Goal: Task Accomplishment & Management: Use online tool/utility

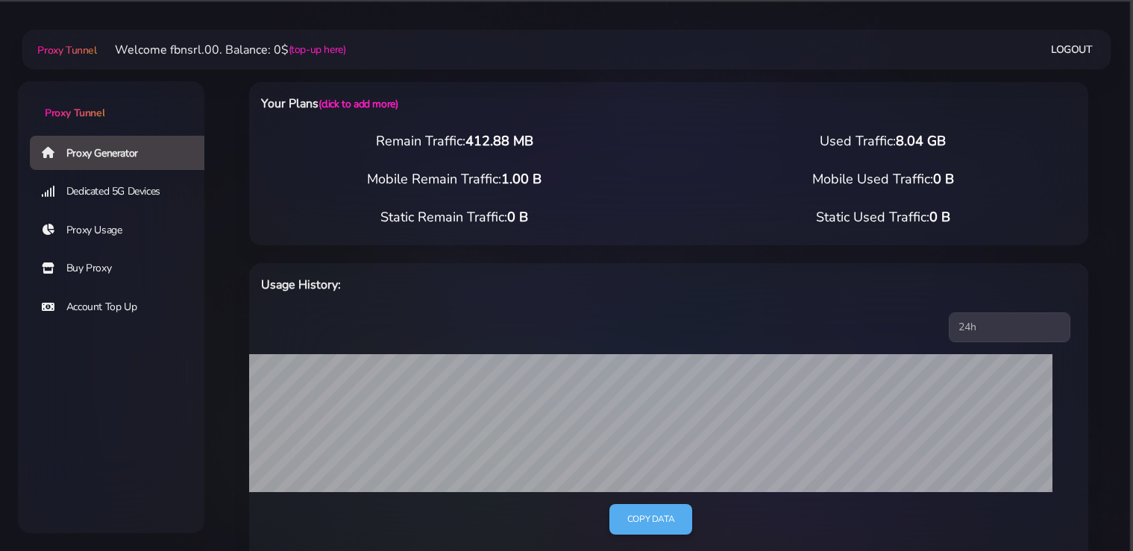
select select "static"
select select "IT"
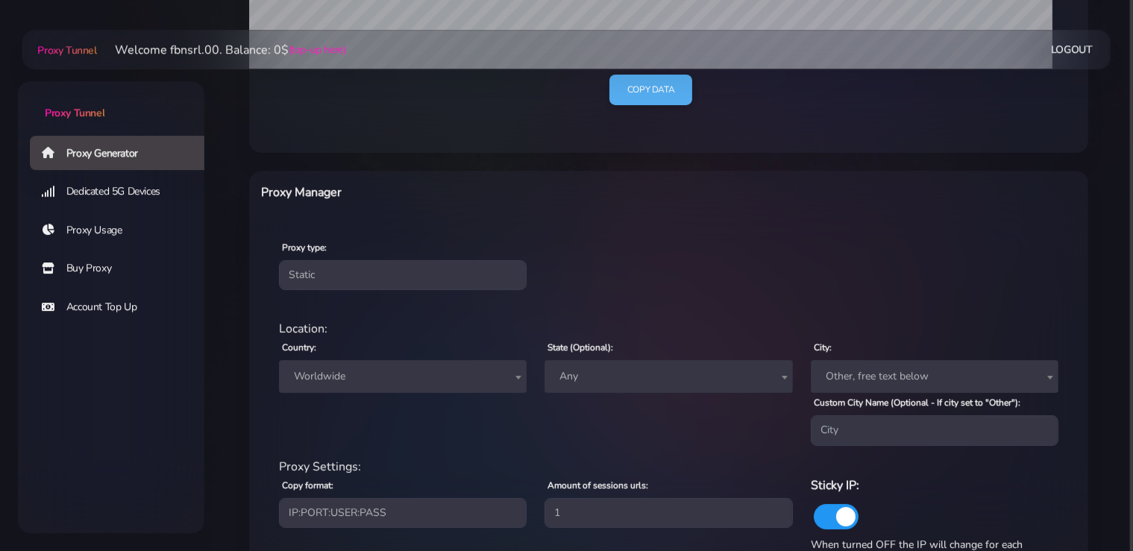
scroll to position [538, 0]
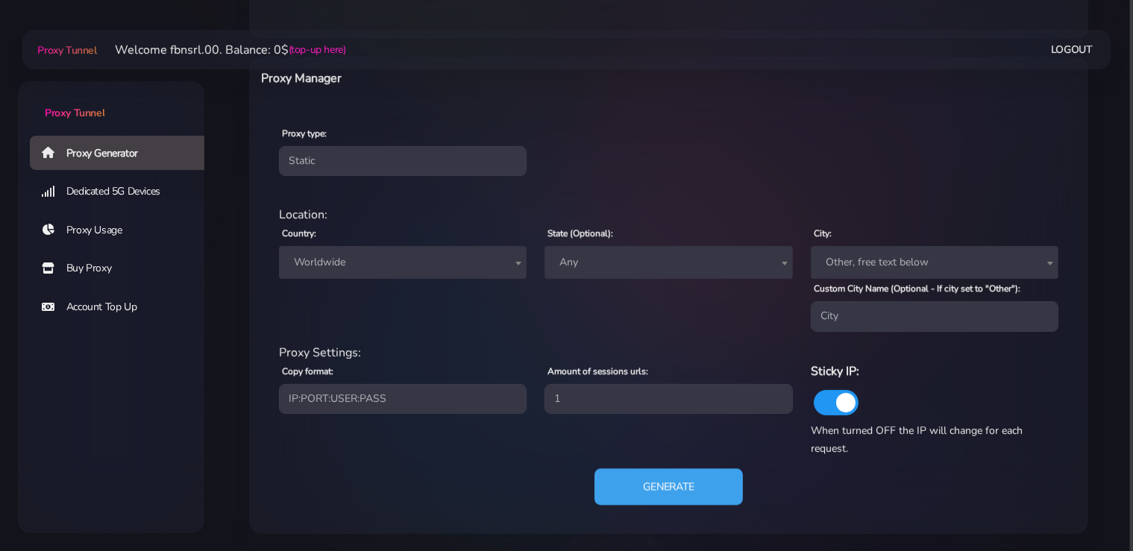
click at [666, 482] on button "Generate" at bounding box center [668, 486] width 148 height 37
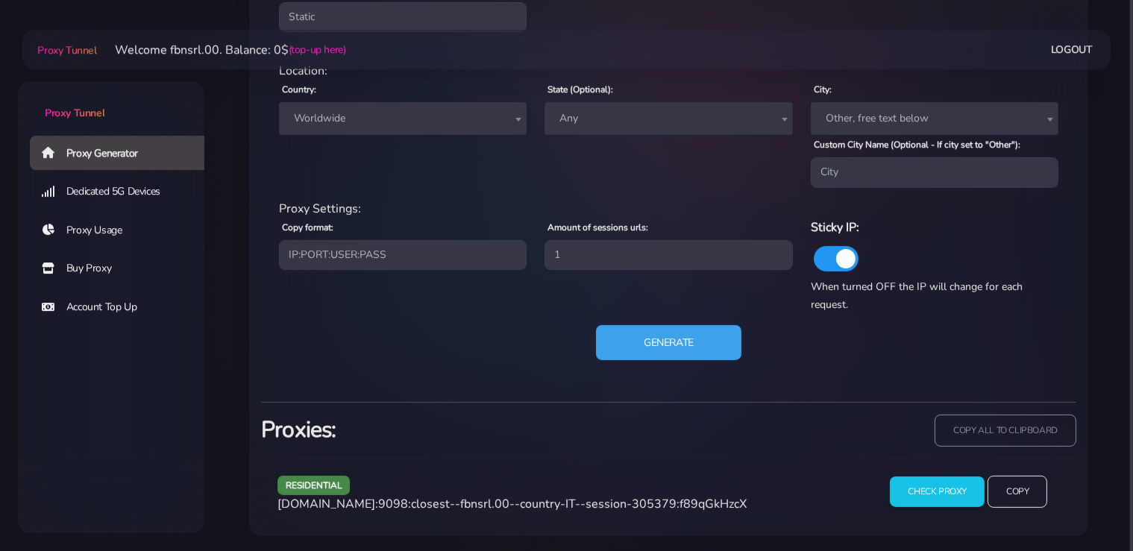
scroll to position [683, 0]
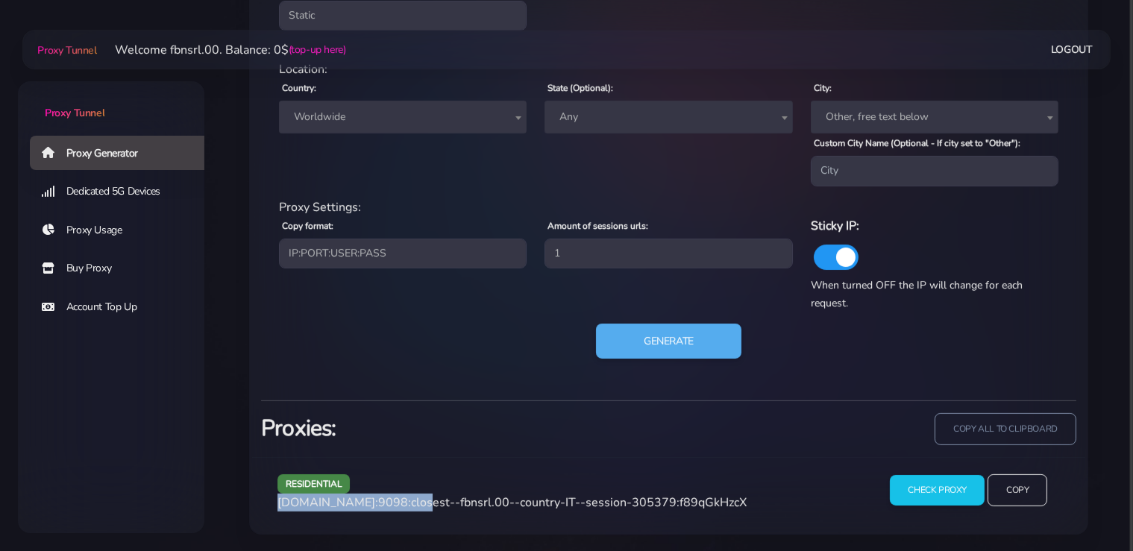
drag, startPoint x: 408, startPoint y: 502, endPoint x: 279, endPoint y: 506, distance: 129.0
click at [279, 506] on span "[DOMAIN_NAME]:9098:closest--fbnsrl.00--country-IT--session-305379:f89qGkHzcX" at bounding box center [511, 502] width 469 height 16
copy span "[DOMAIN_NAME]:9098"
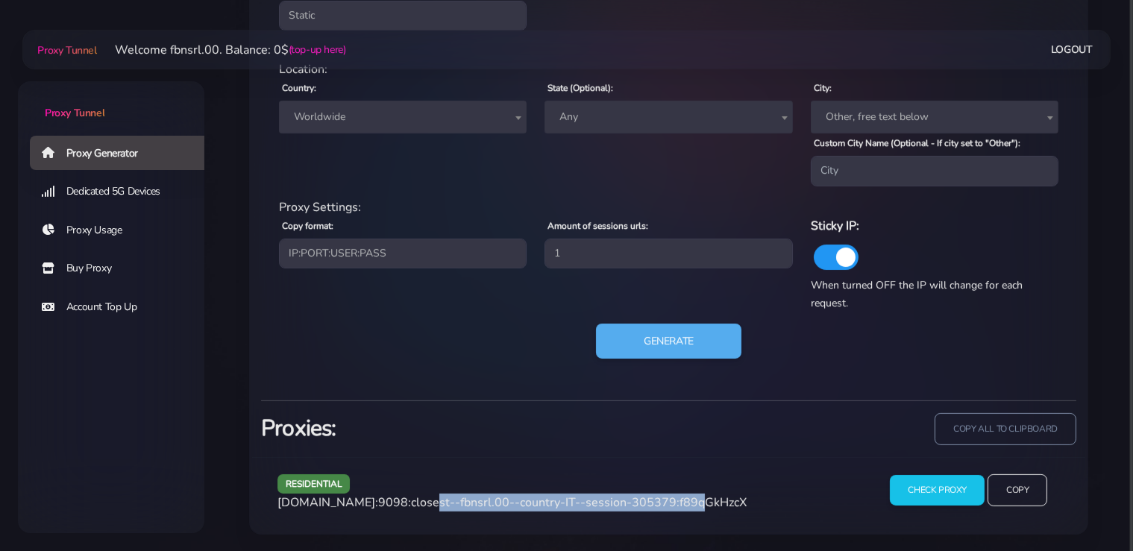
drag, startPoint x: 670, startPoint y: 503, endPoint x: 412, endPoint y: 506, distance: 258.7
click at [412, 506] on span "[DOMAIN_NAME]:9098:closest--fbnsrl.00--country-IT--session-305379:f89qGkHzcX" at bounding box center [511, 502] width 469 height 16
copy span "closest--fbnsrl.00--country-IT--session-305379"
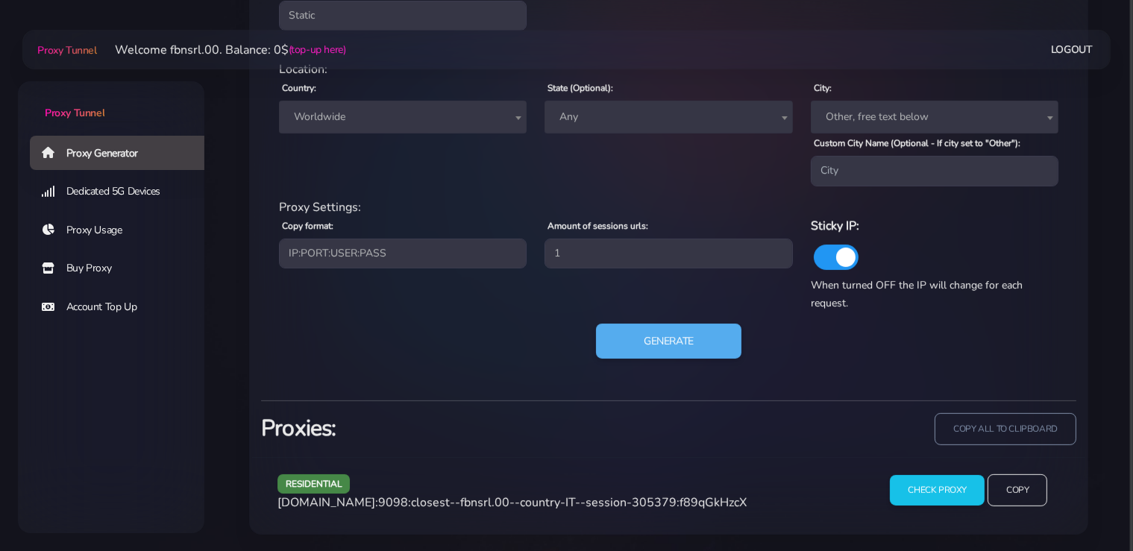
click at [690, 502] on span "[DOMAIN_NAME]:9098:closest--fbnsrl.00--country-IT--session-305379:f89qGkHzcX" at bounding box center [511, 502] width 469 height 16
copy span "f89qGkHzcX"
